Goal: Information Seeking & Learning: Learn about a topic

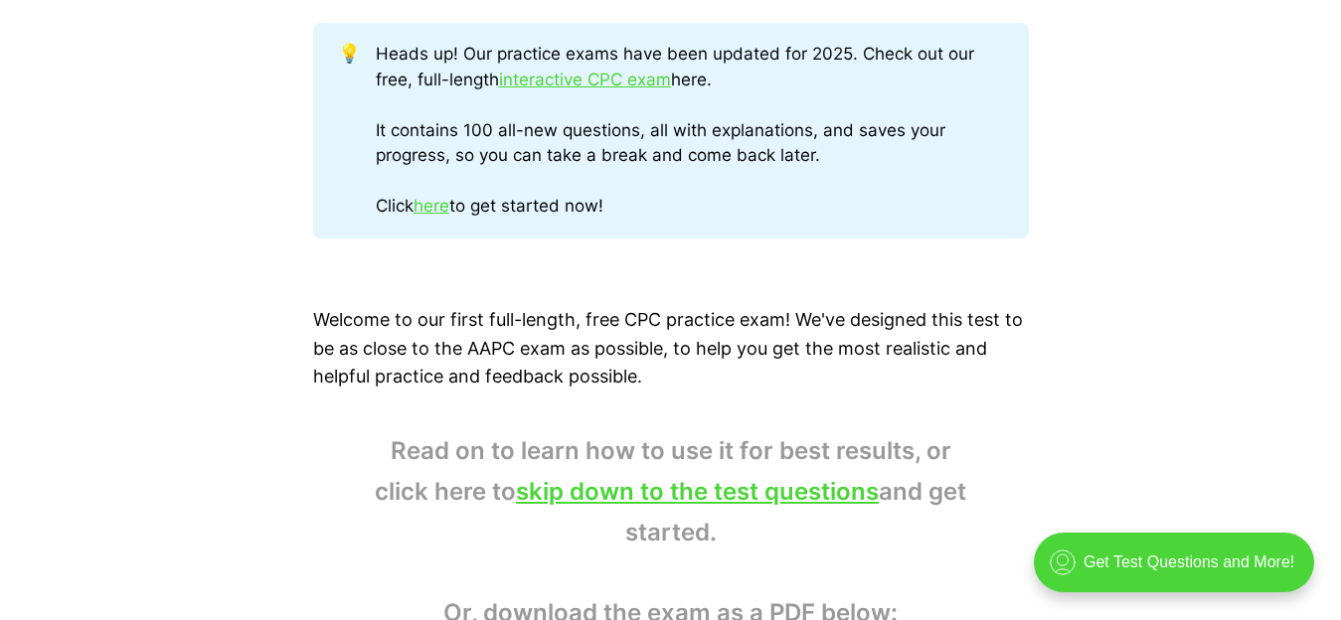
scroll to position [1173, 0]
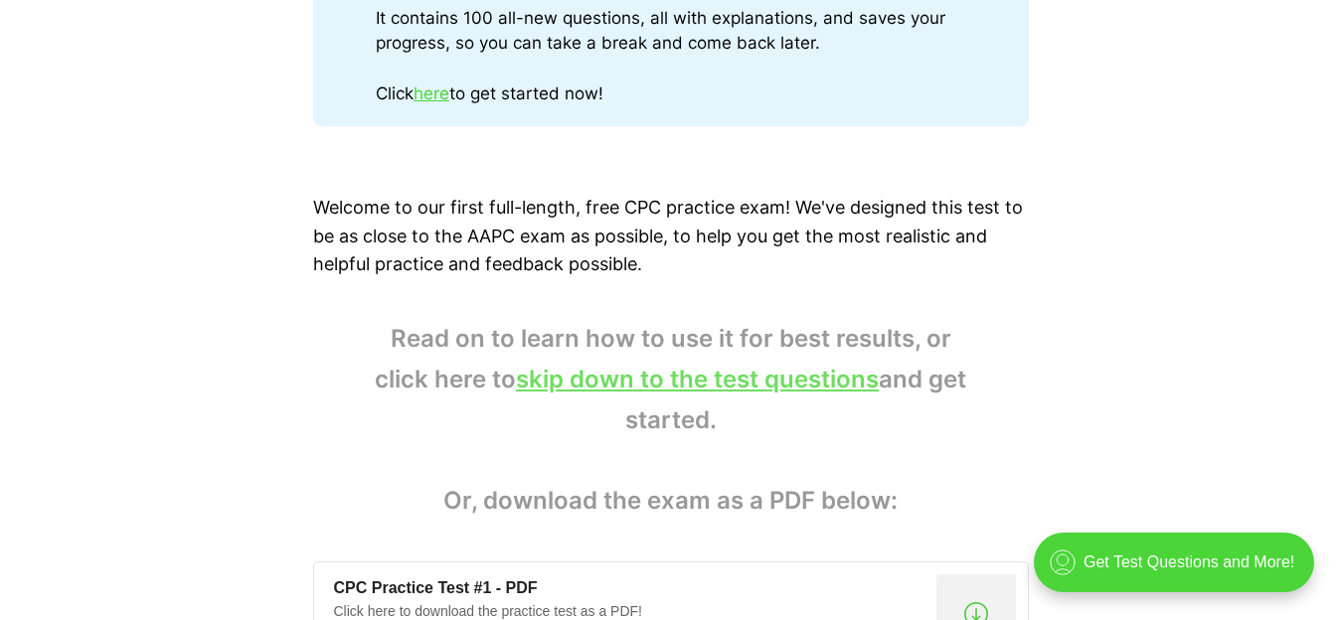
click at [856, 384] on link "skip down to the test questions" at bounding box center [697, 379] width 363 height 29
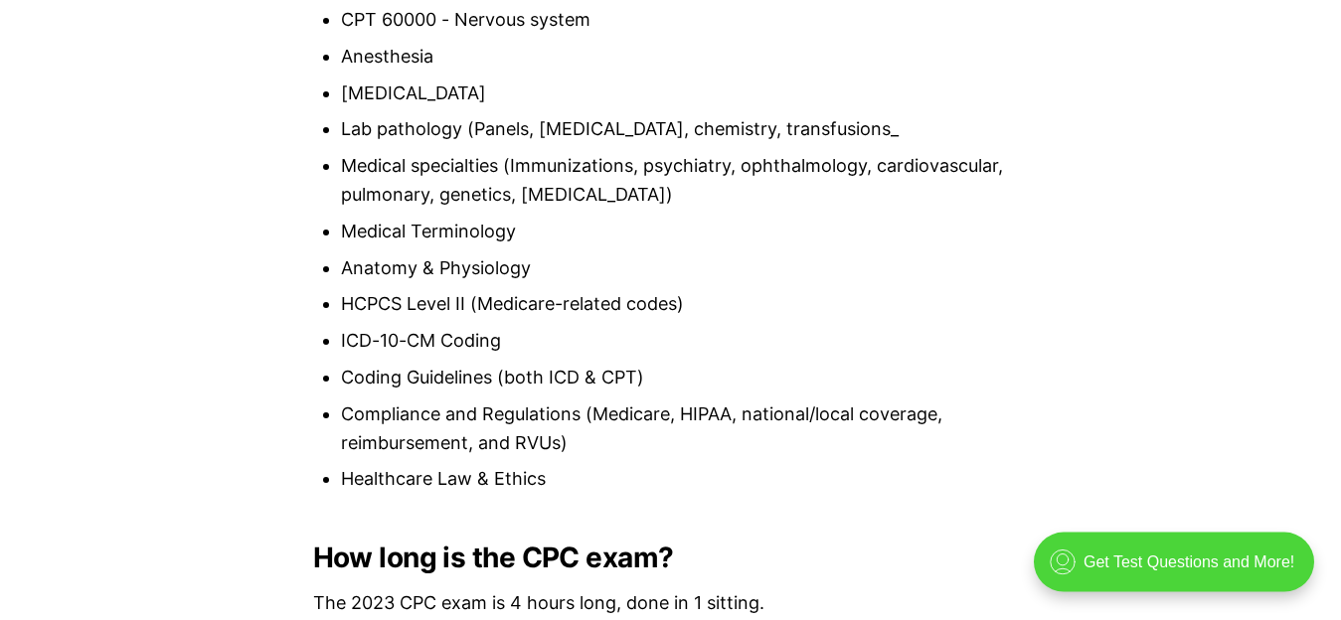
scroll to position [1624, 0]
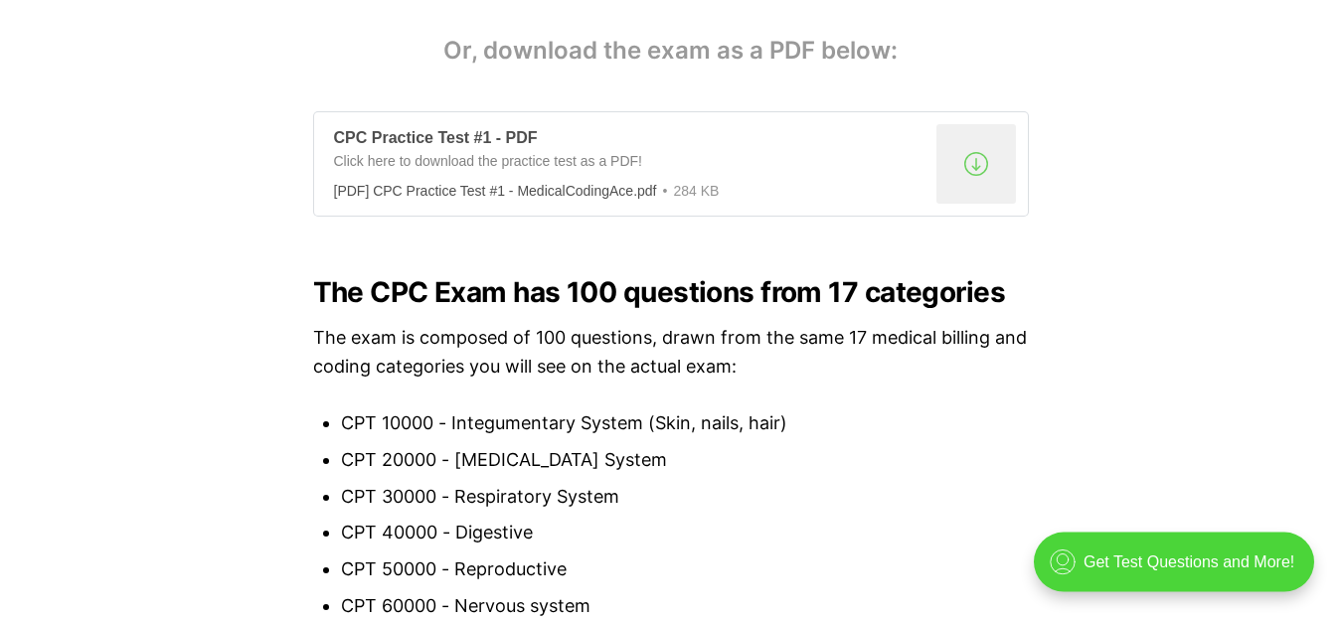
click at [964, 174] on div ".a{fill:none;stroke:currentColor;stroke-linecap:round;stroke-linejoin:round;str…" at bounding box center [977, 164] width 80 height 80
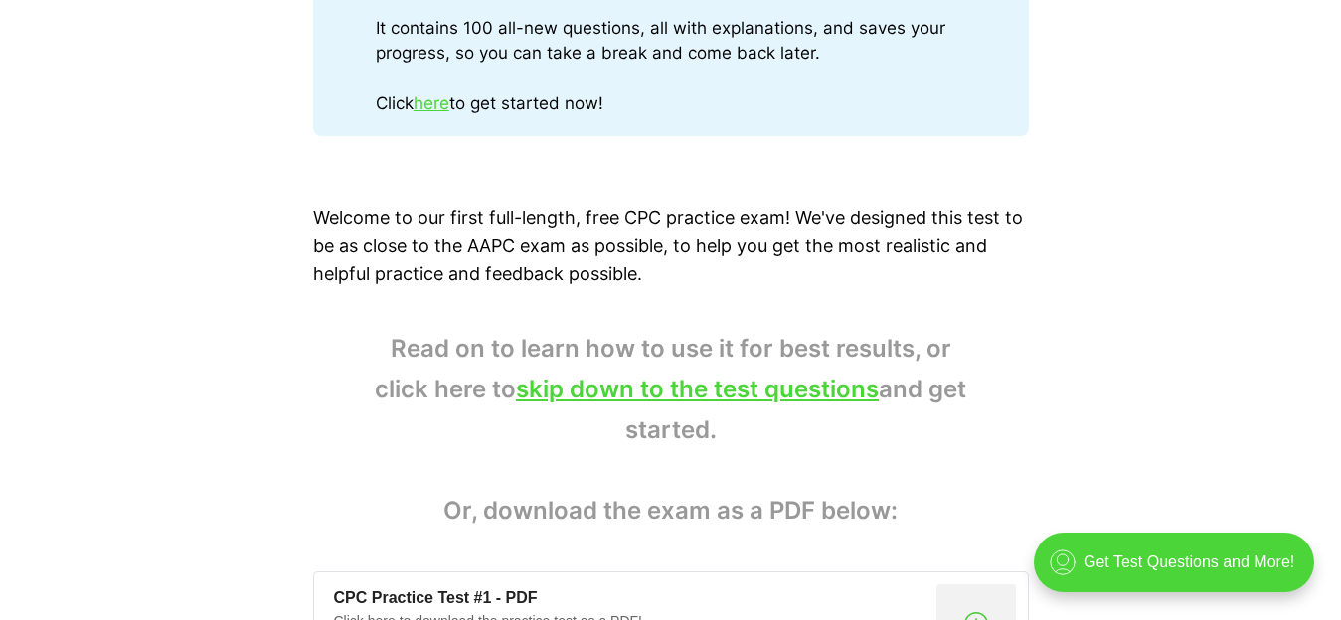
scroll to position [1037, 0]
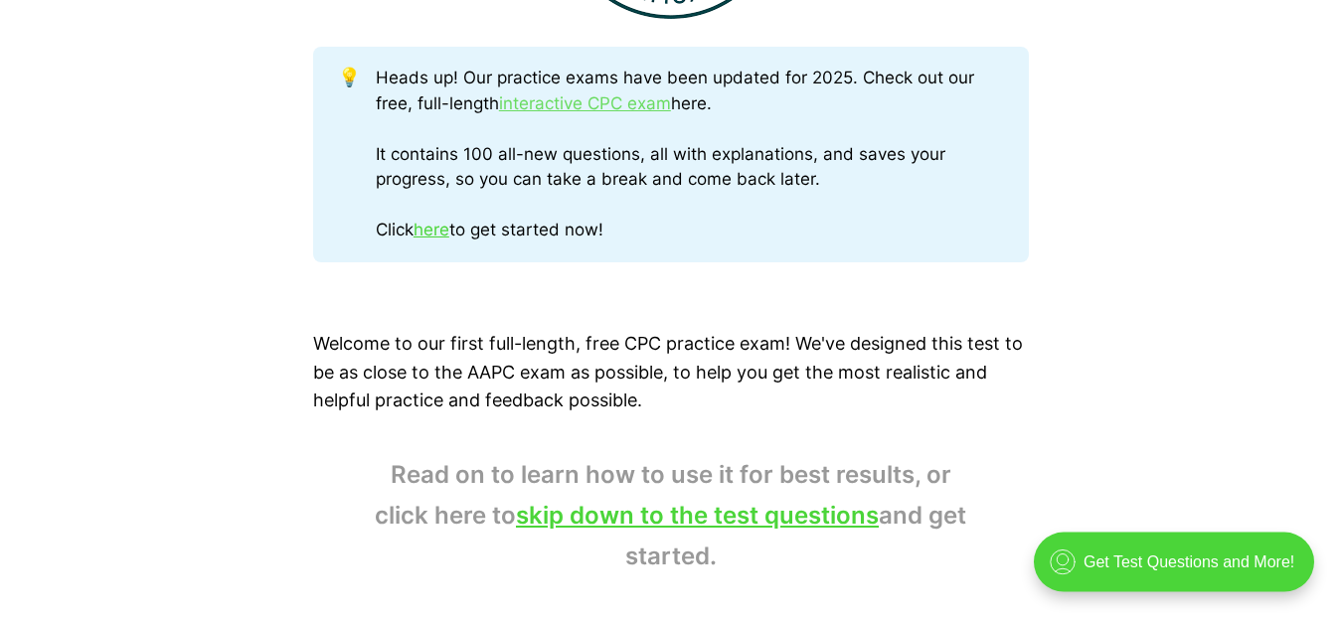
click at [522, 104] on link "interactive CPC exam" at bounding box center [585, 103] width 172 height 20
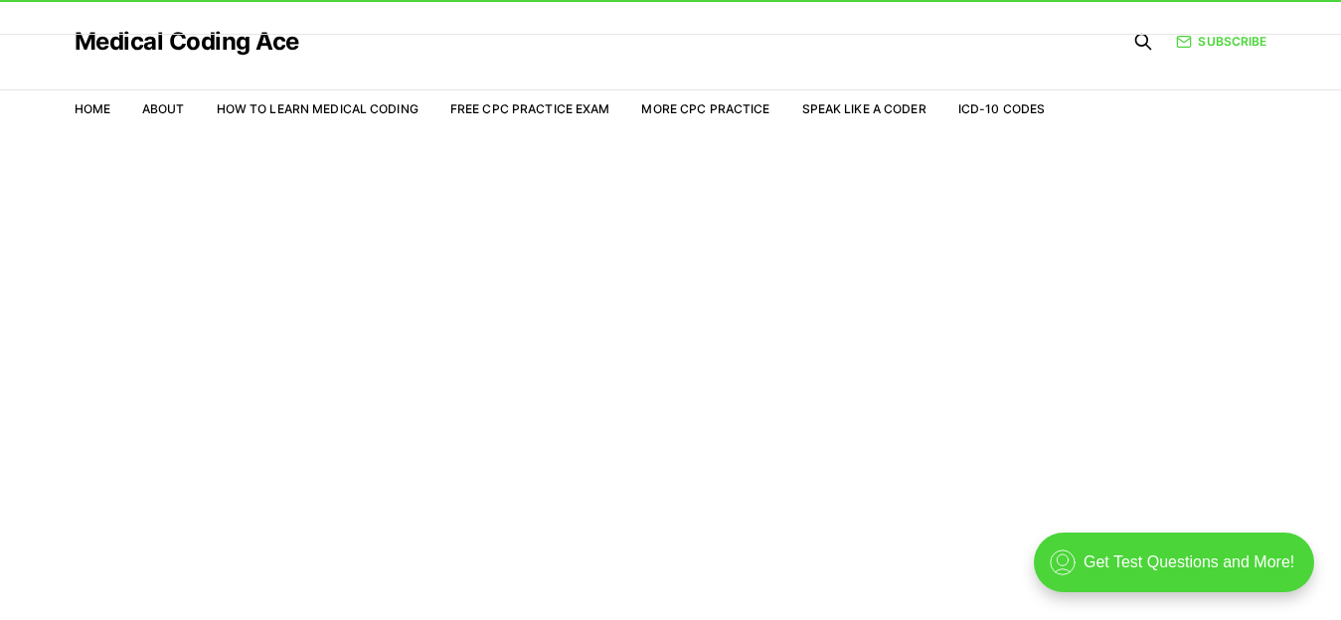
scroll to position [48, 0]
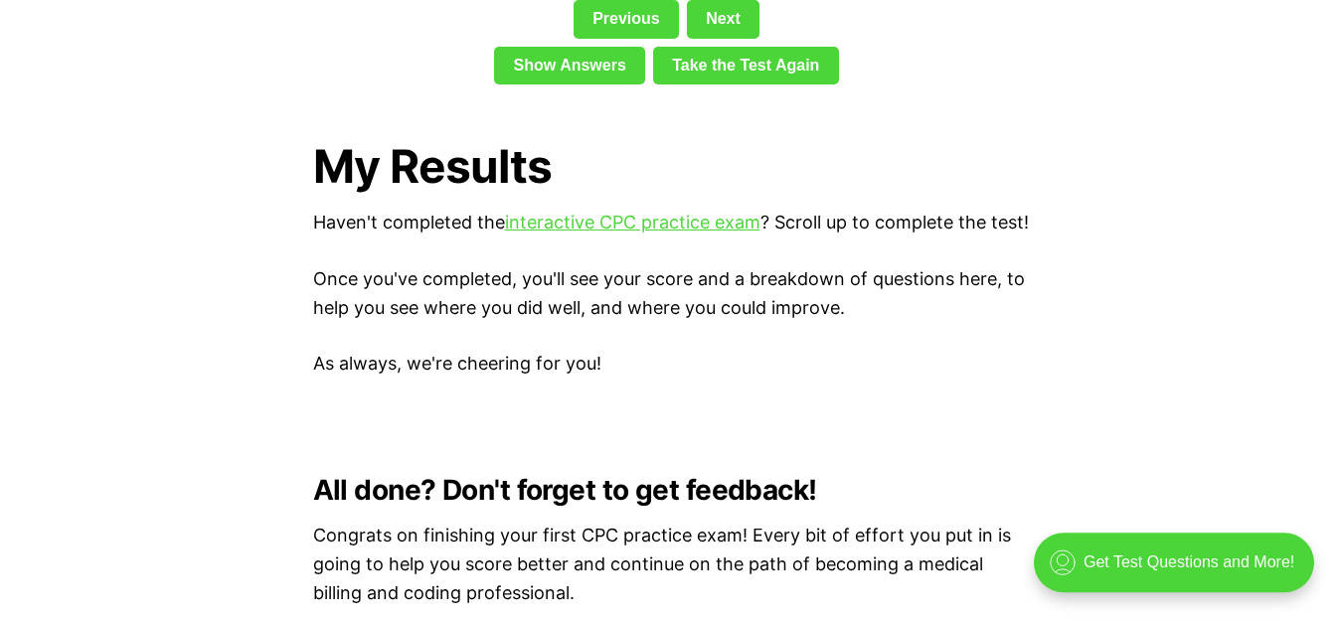
scroll to position [5143, 0]
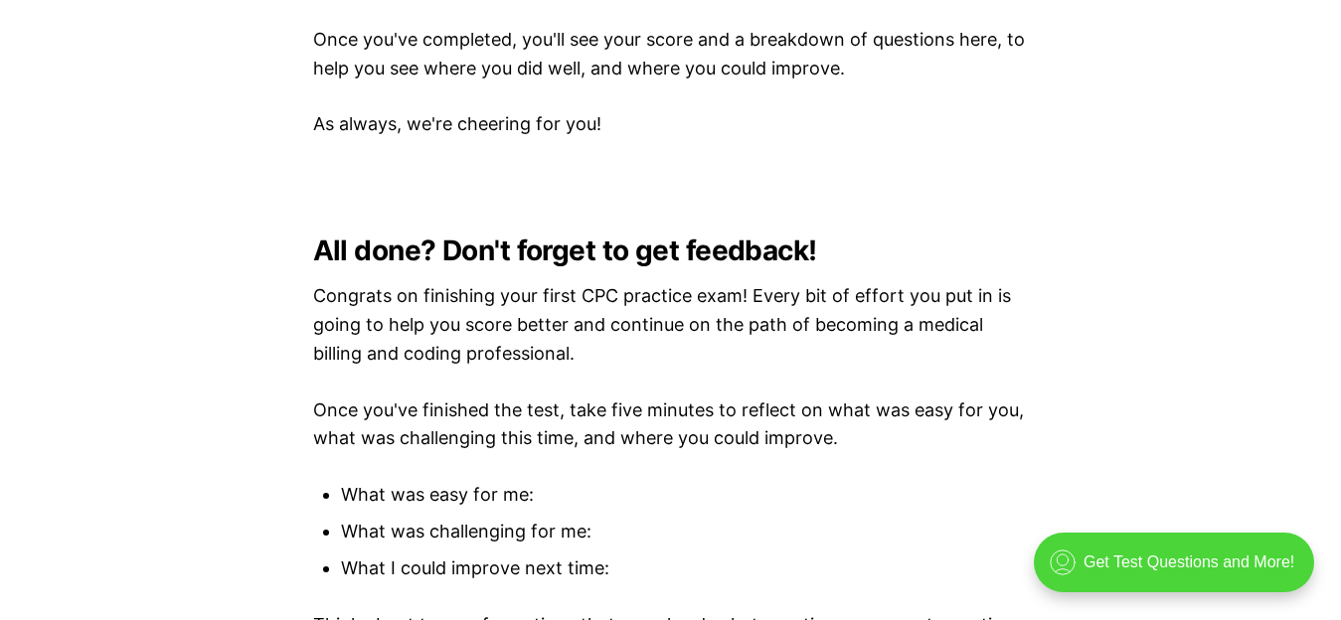
scroll to position [1173, 0]
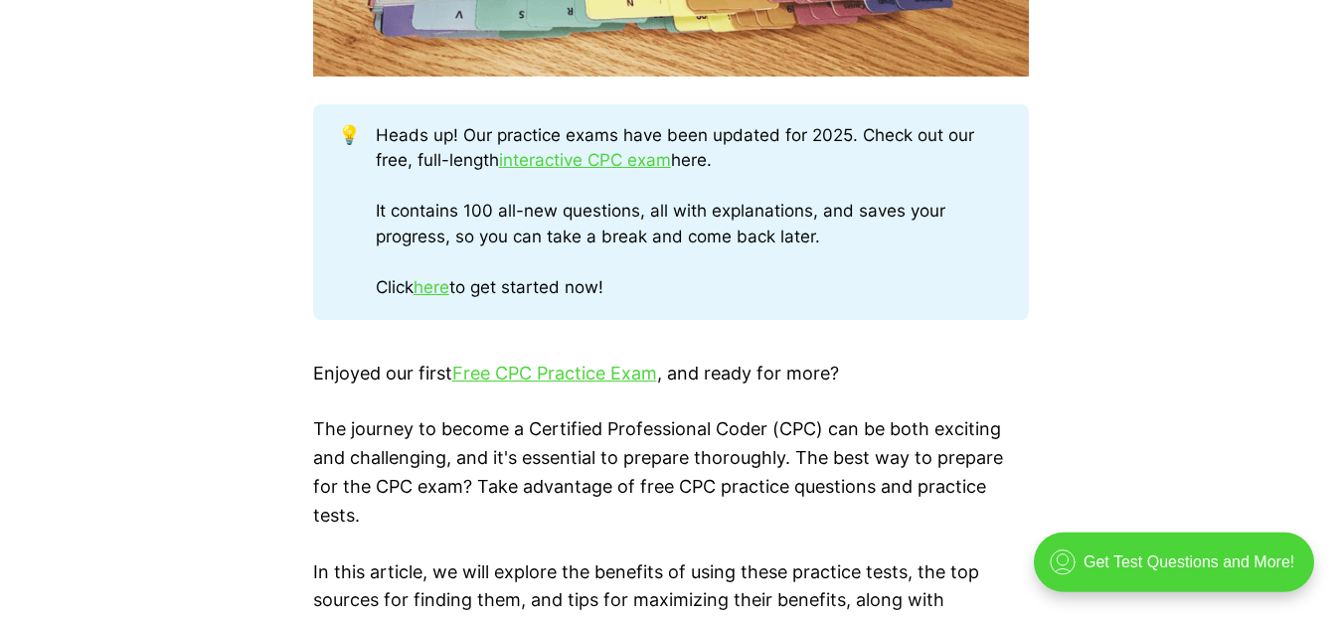
scroll to position [1145, 0]
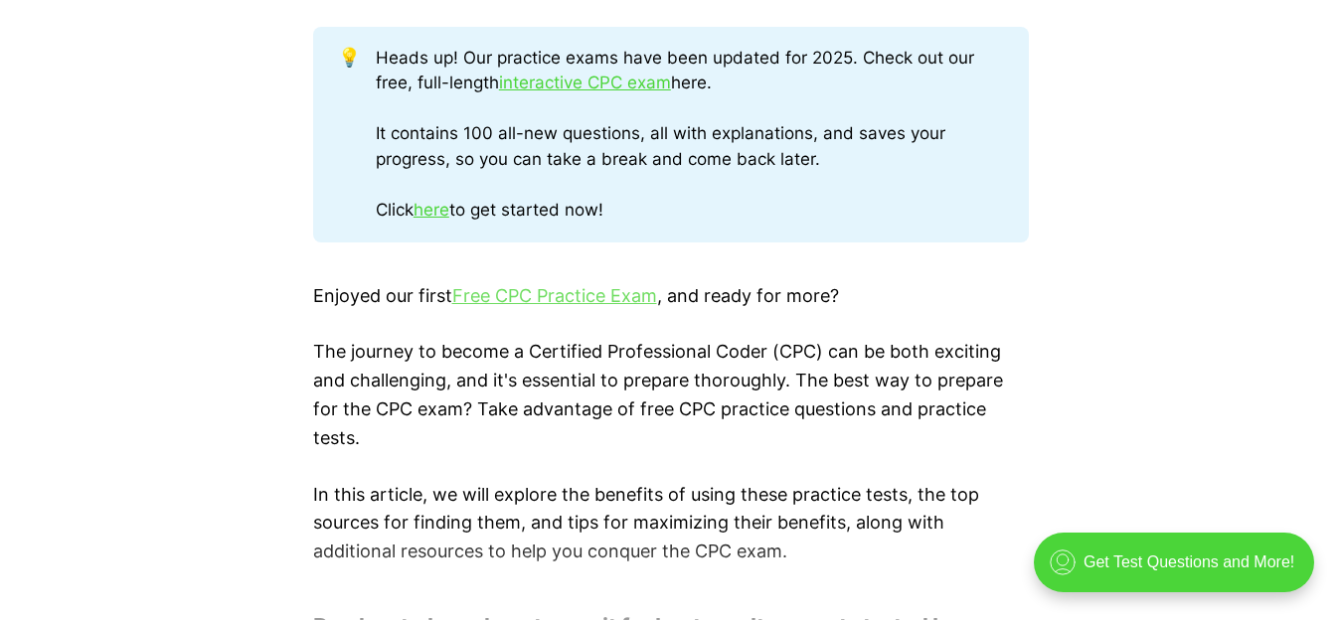
click at [563, 297] on link "Free CPC Practice Exam" at bounding box center [554, 295] width 205 height 21
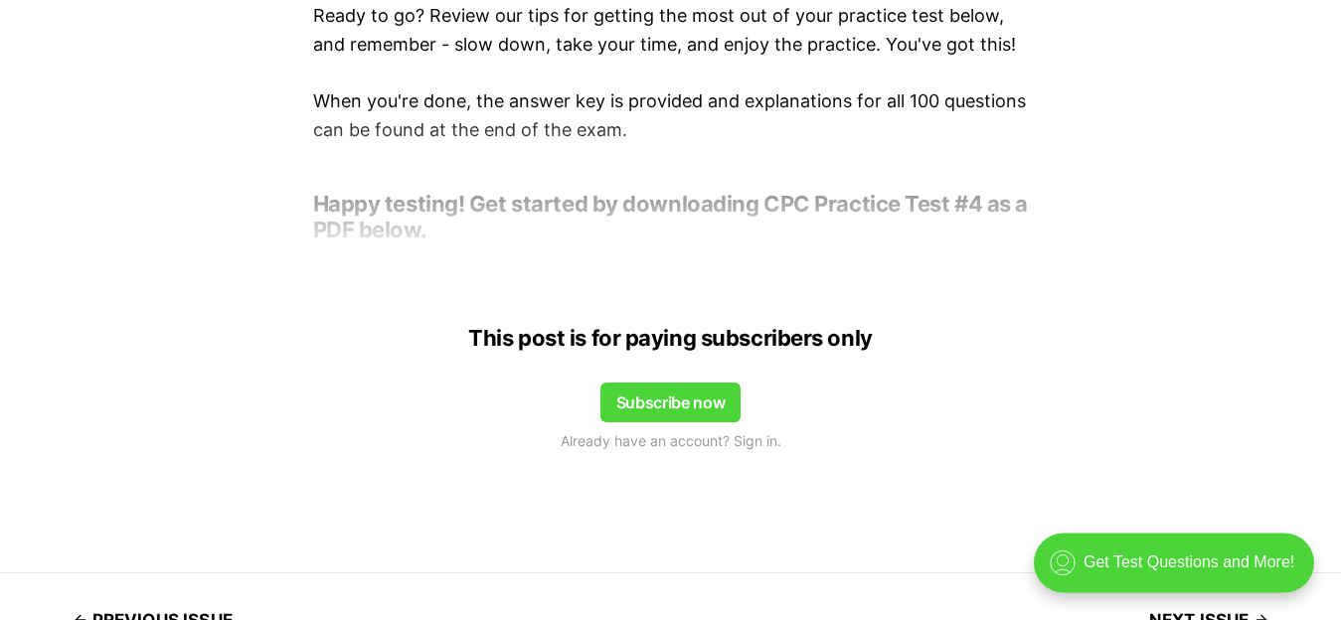
scroll to position [1173, 0]
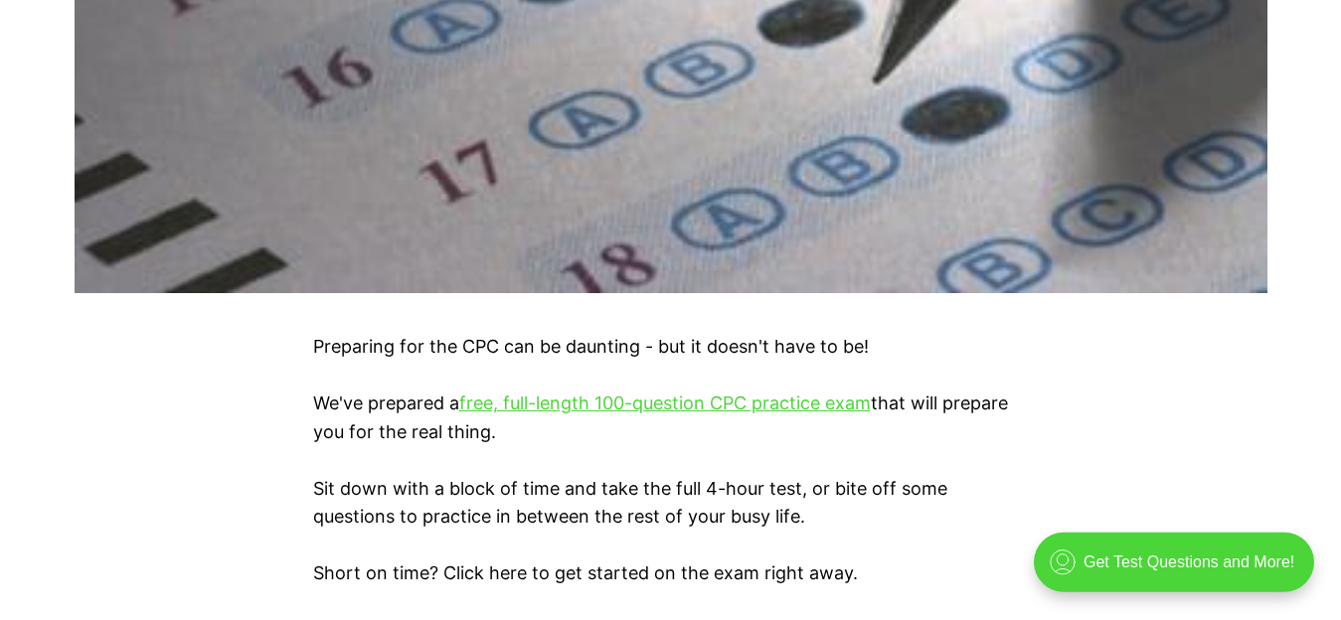
scroll to position [1173, 0]
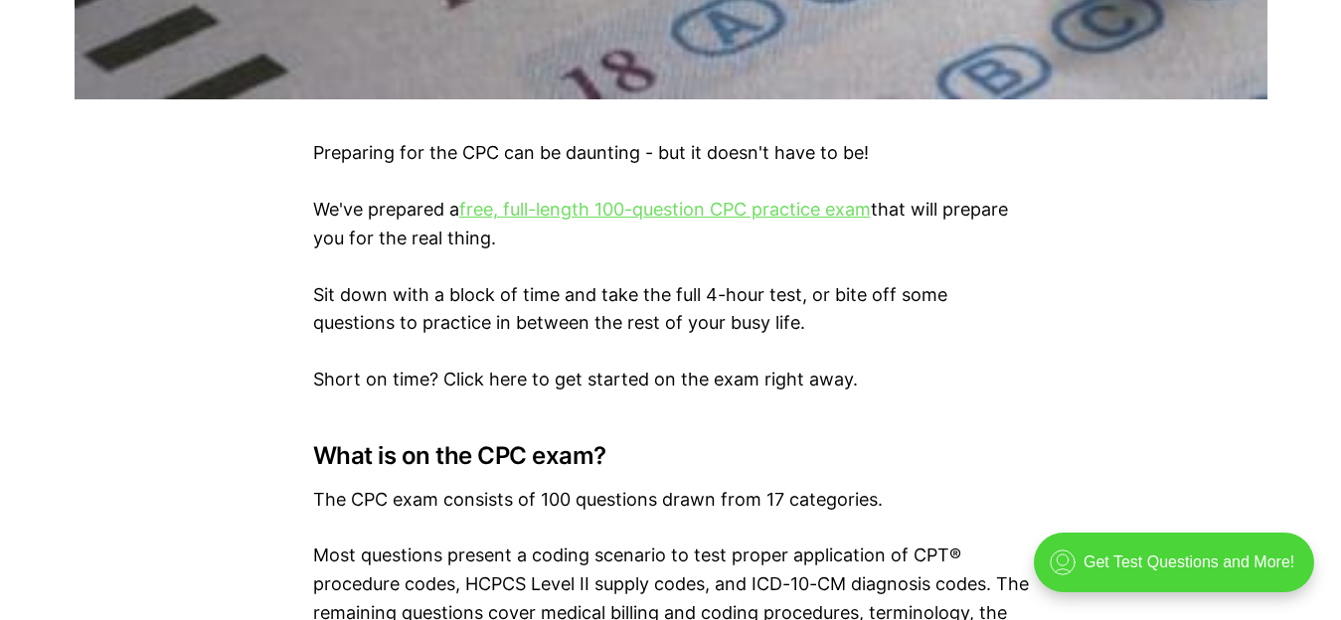
click at [724, 205] on link "free, full-length 100-question CPC practice exam" at bounding box center [665, 209] width 412 height 21
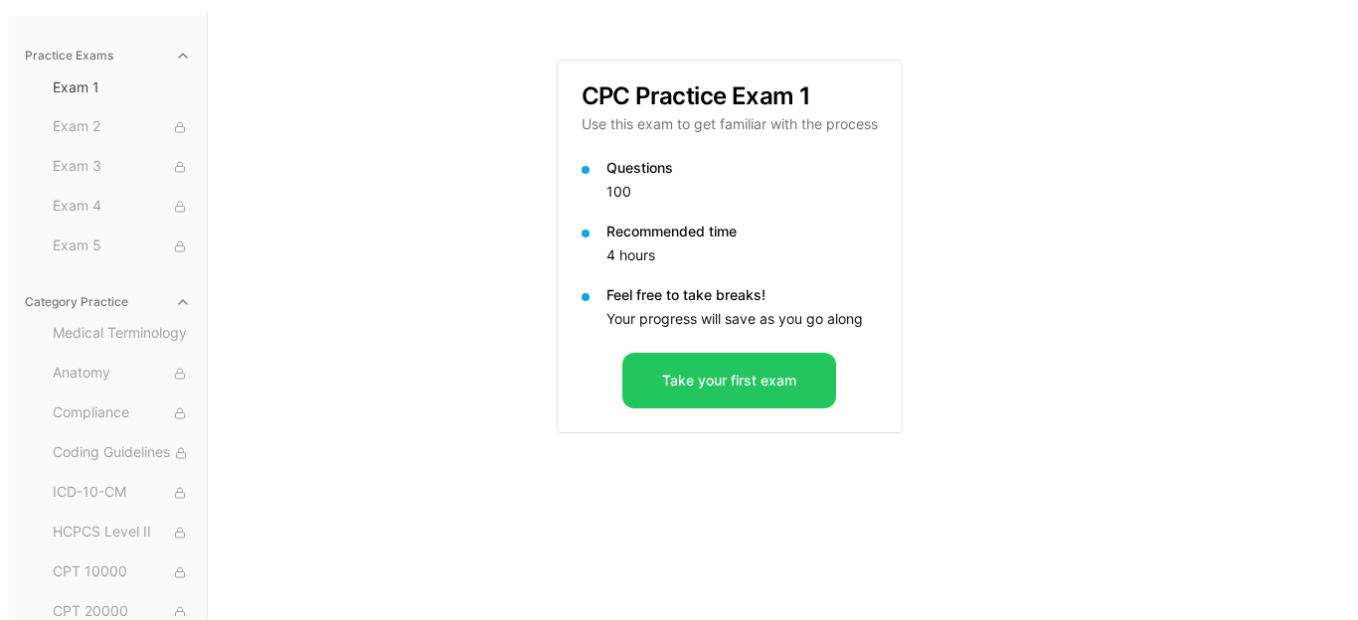
scroll to position [183, 0]
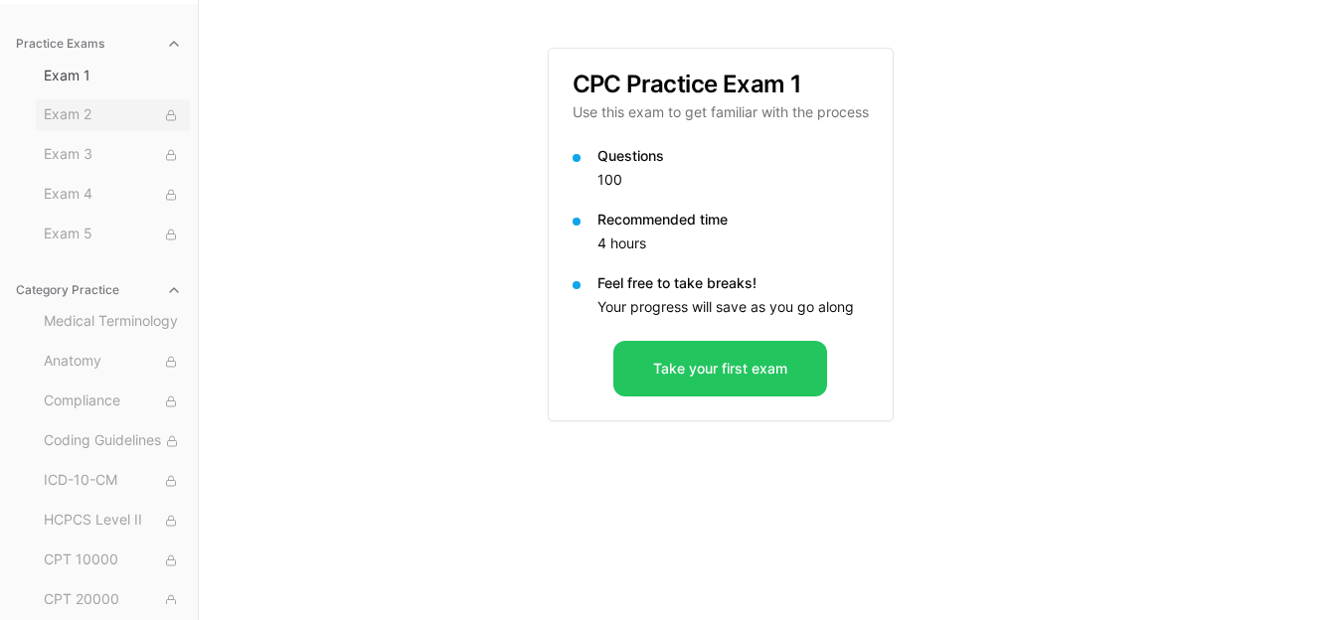
click at [69, 108] on span "Exam 2" at bounding box center [113, 115] width 138 height 22
click at [772, 364] on button "Take your first exam" at bounding box center [720, 369] width 214 height 56
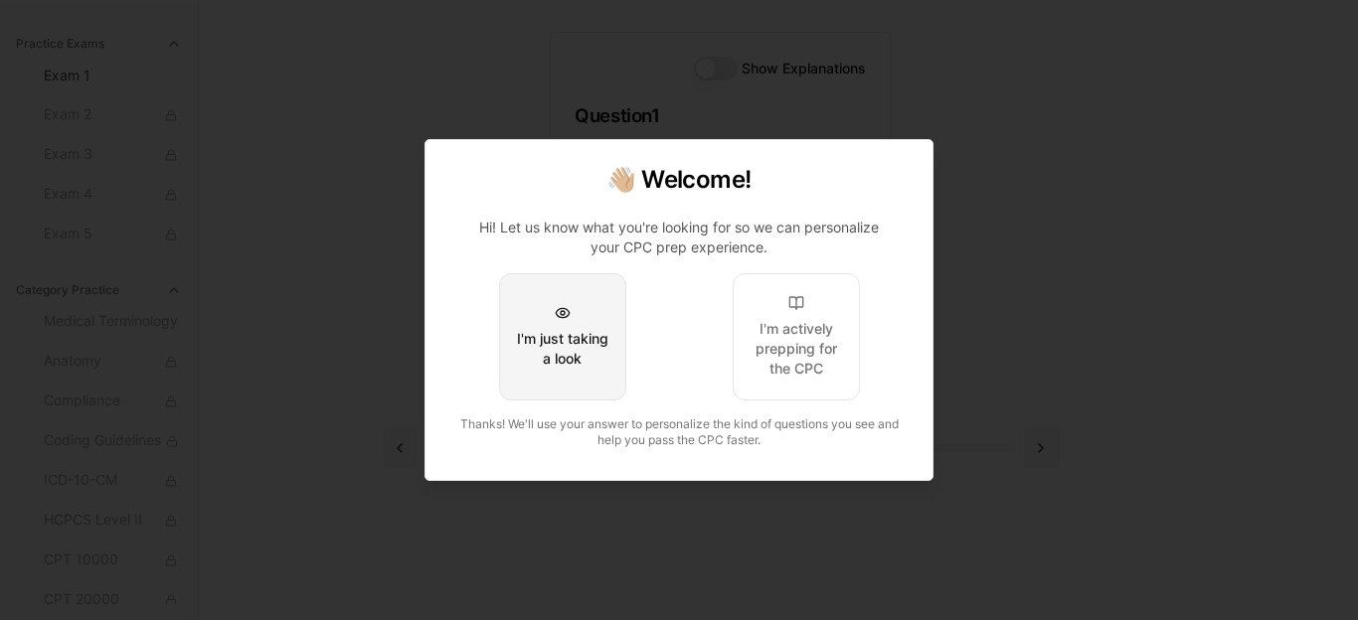
click at [535, 350] on div "I'm just taking a look" at bounding box center [562, 349] width 93 height 40
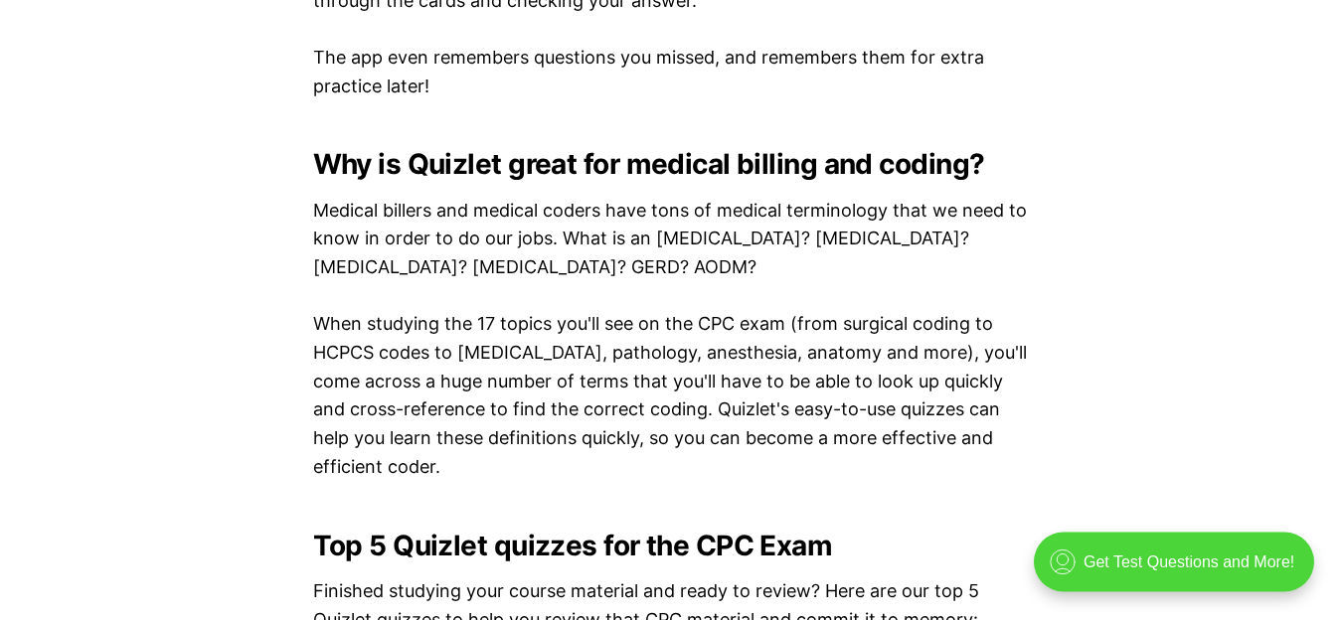
scroll to position [1760, 0]
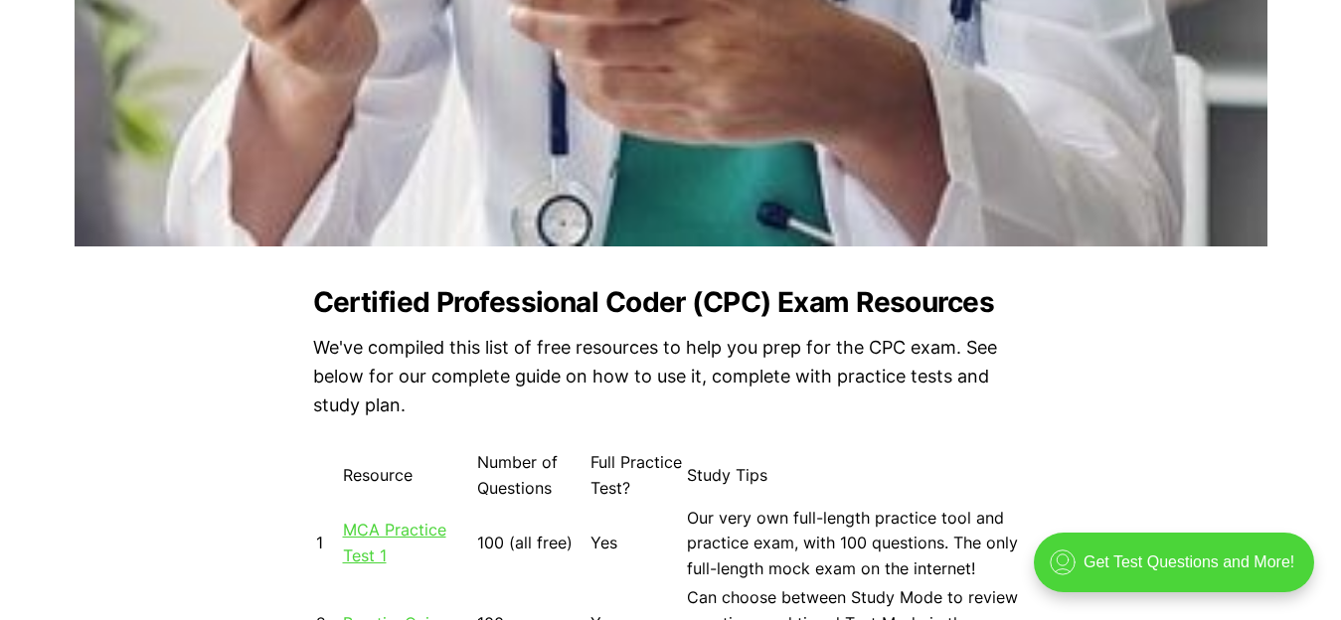
scroll to position [1760, 0]
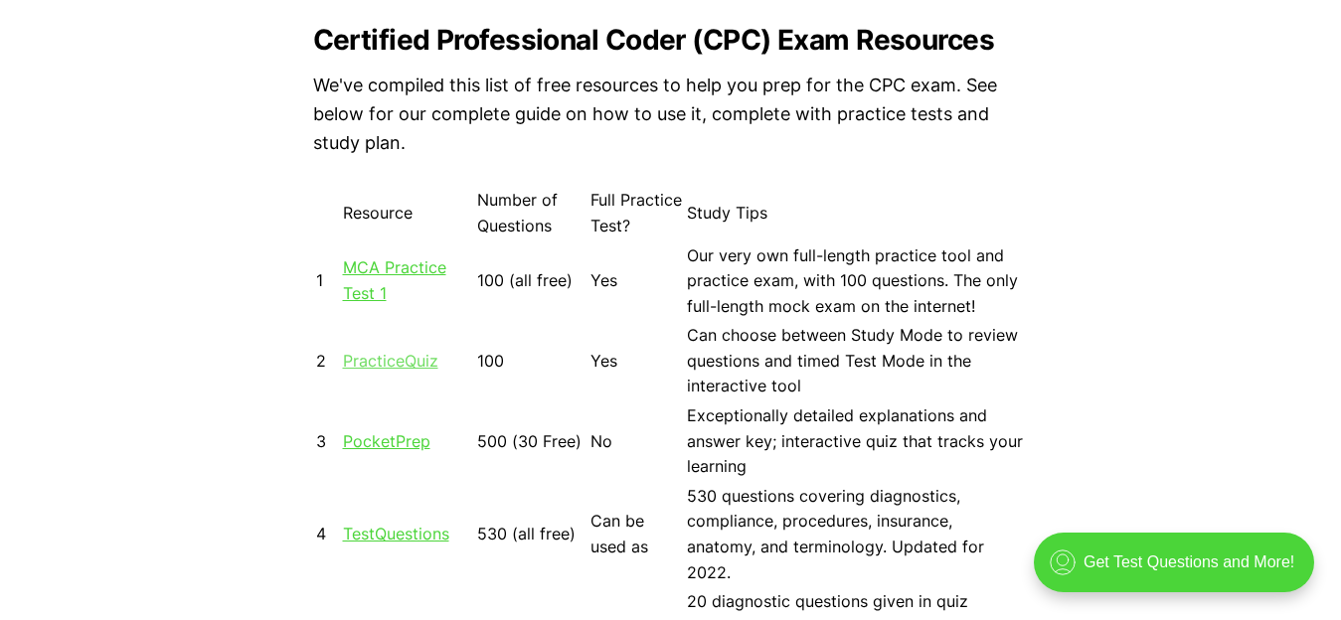
click at [416, 362] on link "PracticeQuiz" at bounding box center [390, 361] width 95 height 20
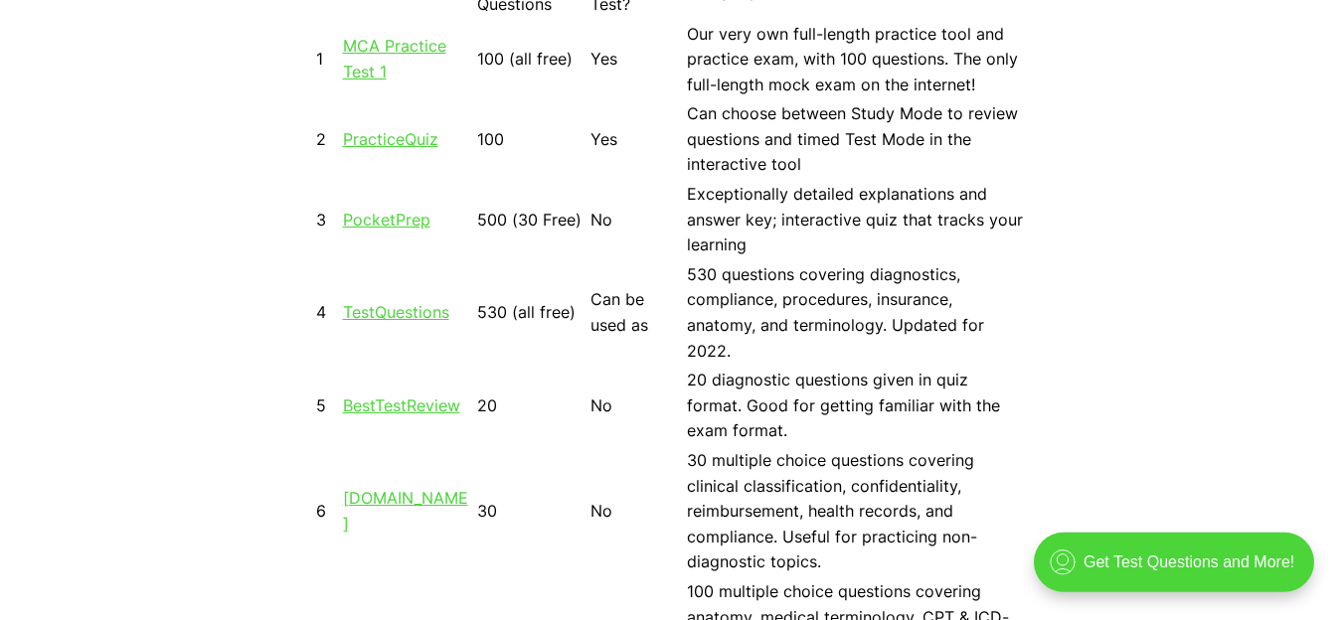
scroll to position [1996, 0]
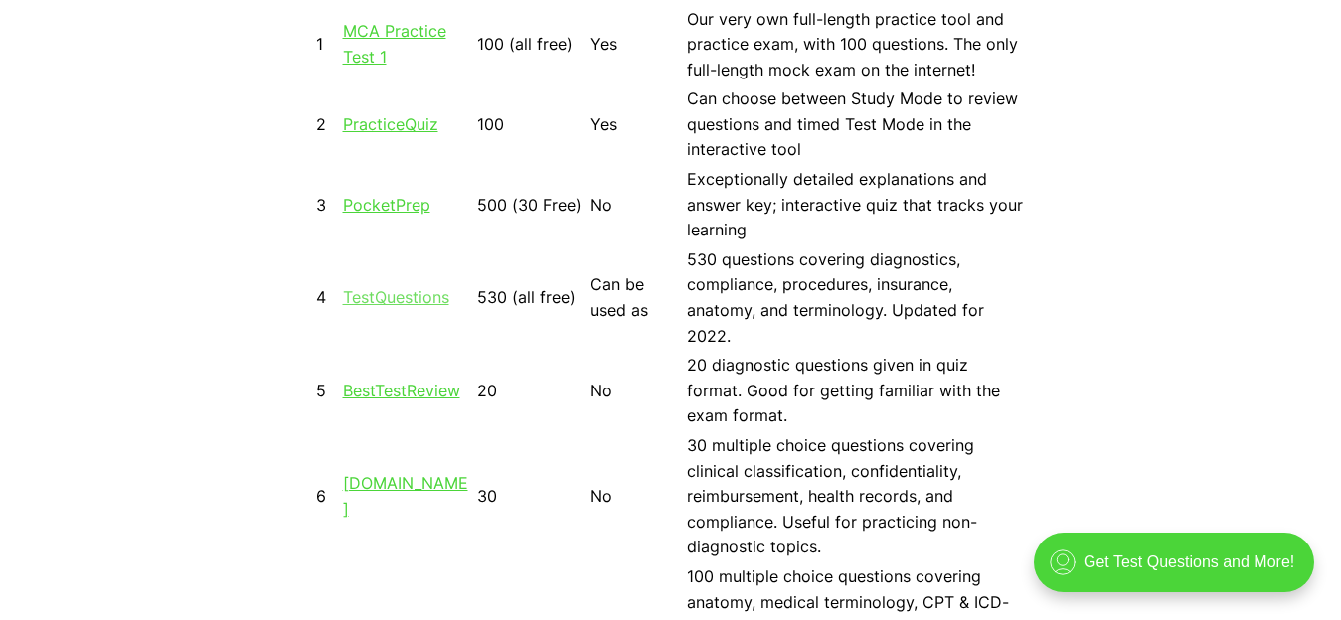
click at [413, 298] on link "TestQuestions" at bounding box center [396, 297] width 106 height 20
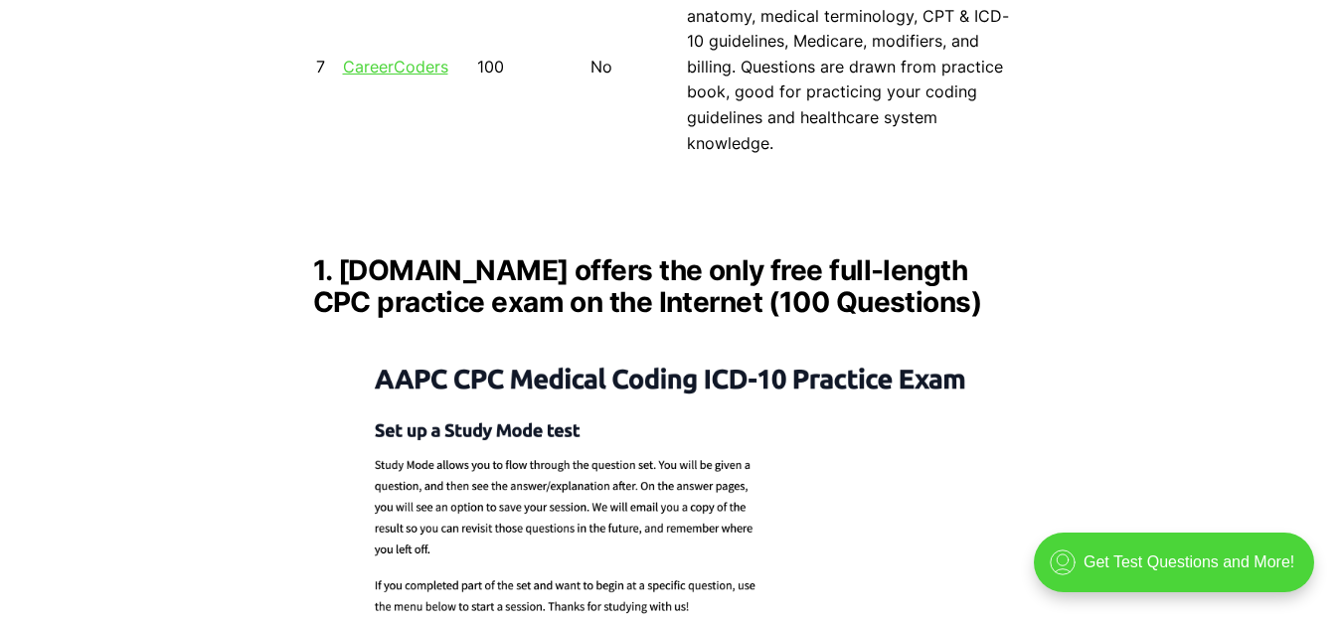
scroll to position [2410, 0]
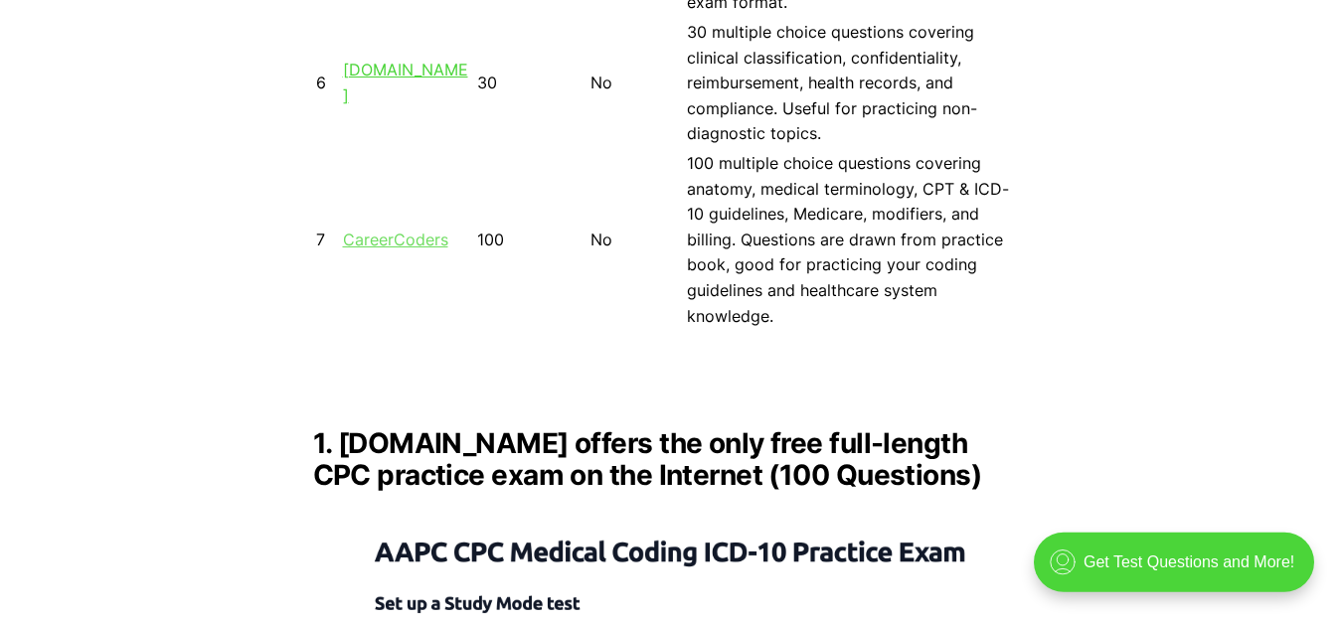
click at [418, 231] on link "CareerCoders" at bounding box center [395, 240] width 105 height 20
